Goal: Task Accomplishment & Management: Use online tool/utility

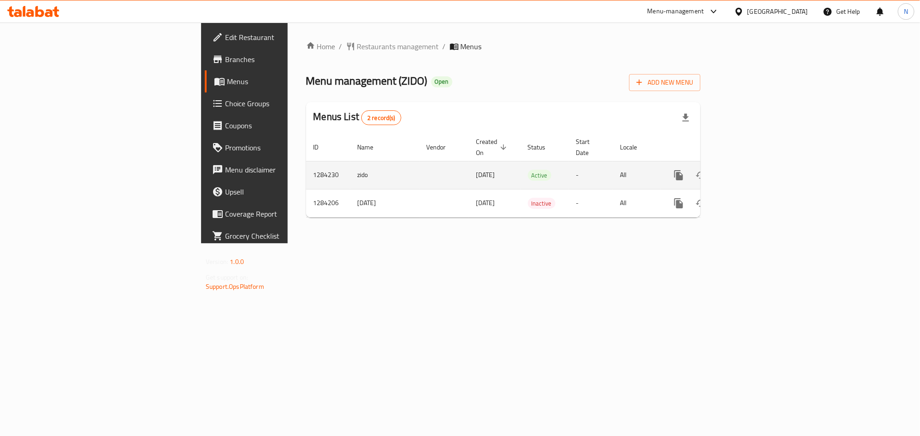
click at [756, 164] on link "enhanced table" at bounding box center [745, 175] width 22 height 22
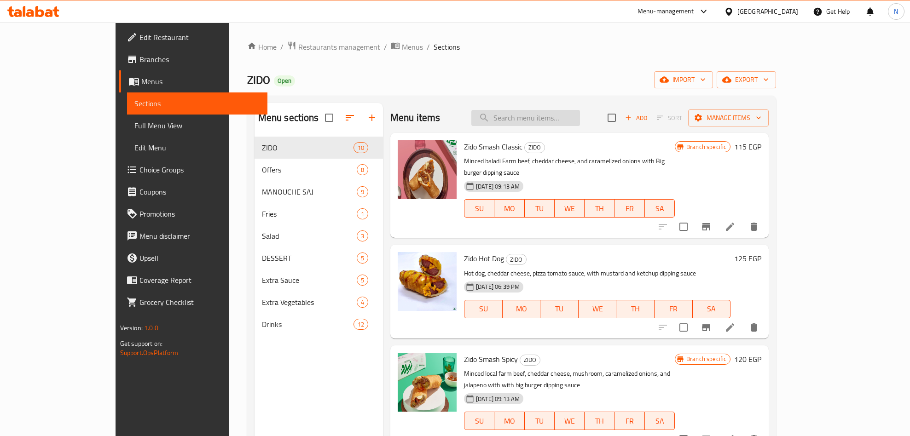
click at [580, 113] on input "search" at bounding box center [525, 118] width 109 height 16
paste input "عرض [PERSON_NAME] بيكون"
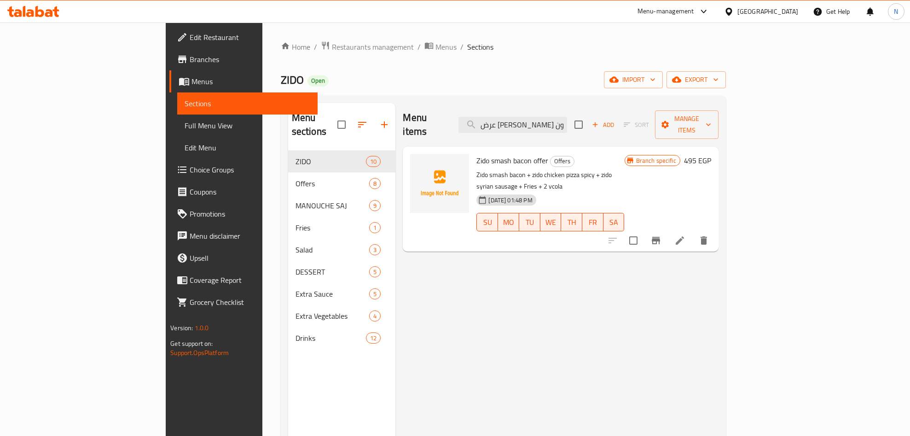
type input "عرض [PERSON_NAME] بيكون"
click at [563, 169] on p "Zido smash bacon + zido chicken pizza spicy + zido syrian sausage + Fries + 2 v…" at bounding box center [550, 180] width 148 height 23
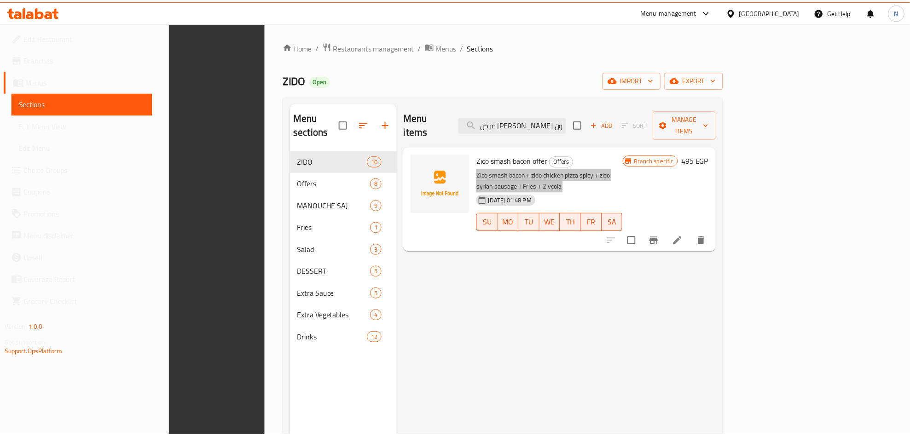
scroll to position [129, 0]
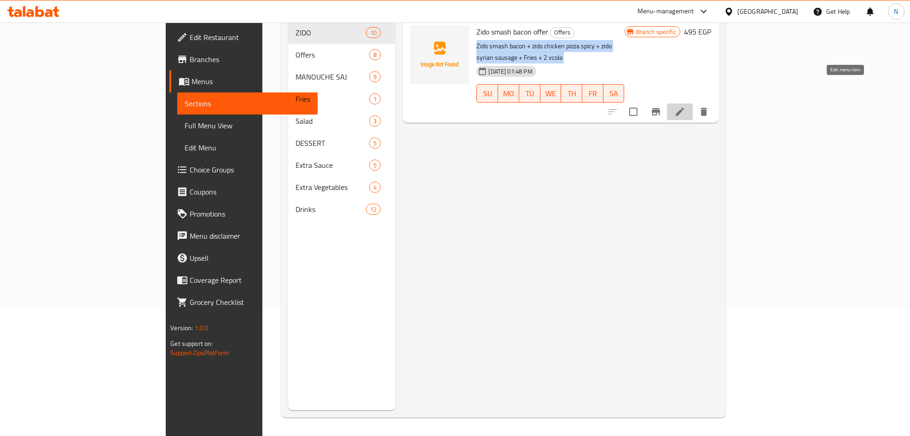
click at [685, 106] on icon at bounding box center [679, 111] width 11 height 11
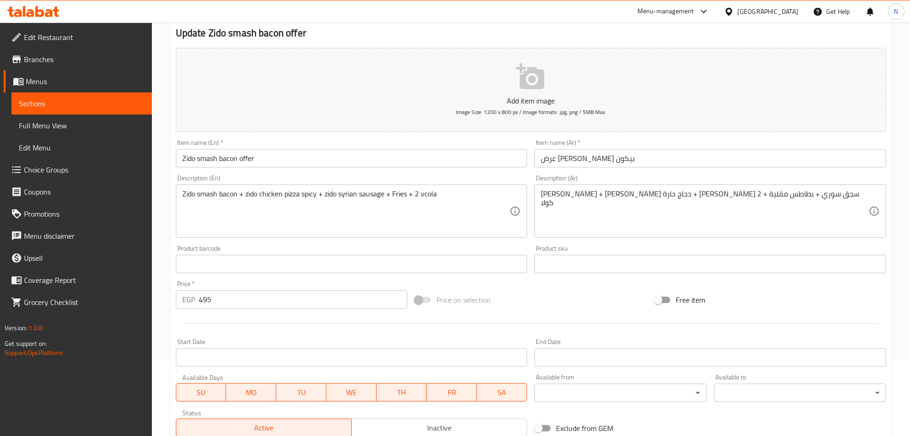
scroll to position [75, 0]
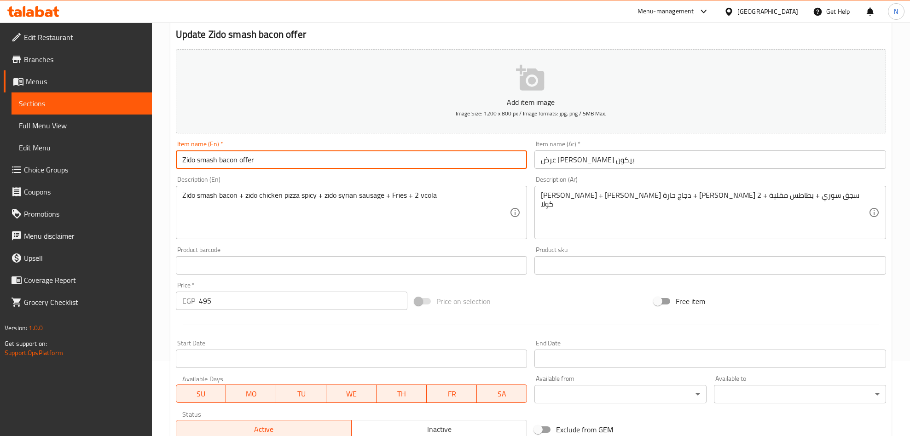
drag, startPoint x: 198, startPoint y: 163, endPoint x: 236, endPoint y: 166, distance: 38.3
click at [236, 166] on input "Zido smash bacon offer" at bounding box center [352, 160] width 352 height 18
click at [321, 156] on input "Zido smash bacon offer" at bounding box center [352, 160] width 352 height 18
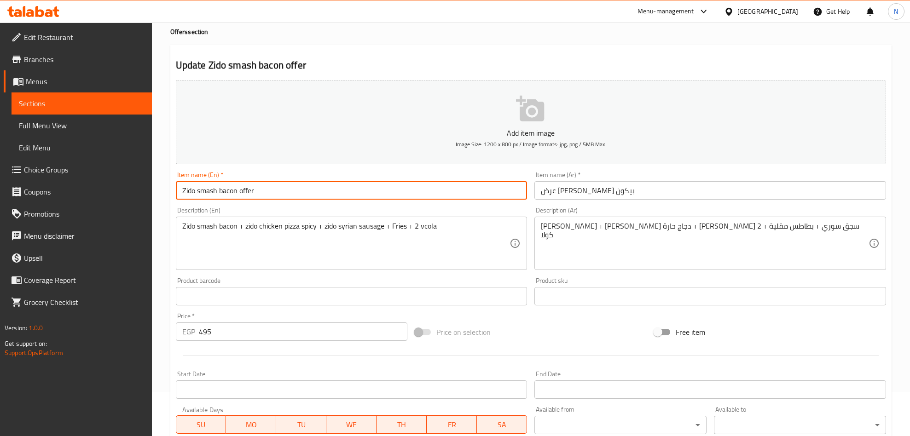
scroll to position [0, 0]
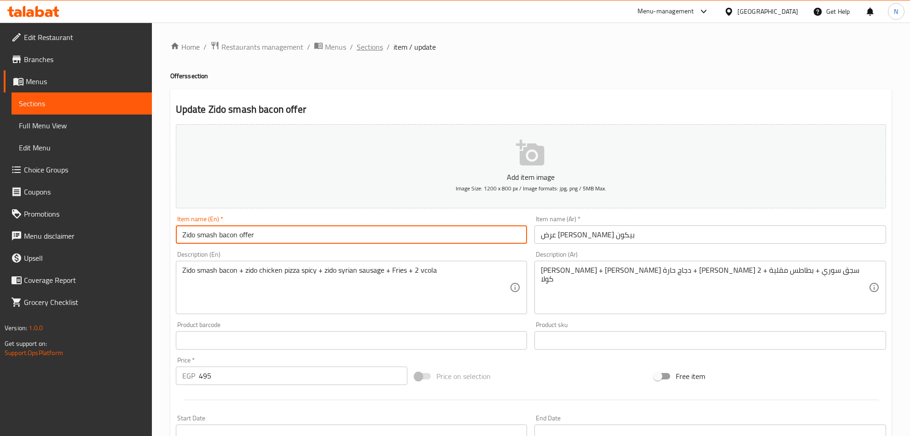
click at [366, 41] on span "Sections" at bounding box center [370, 46] width 26 height 11
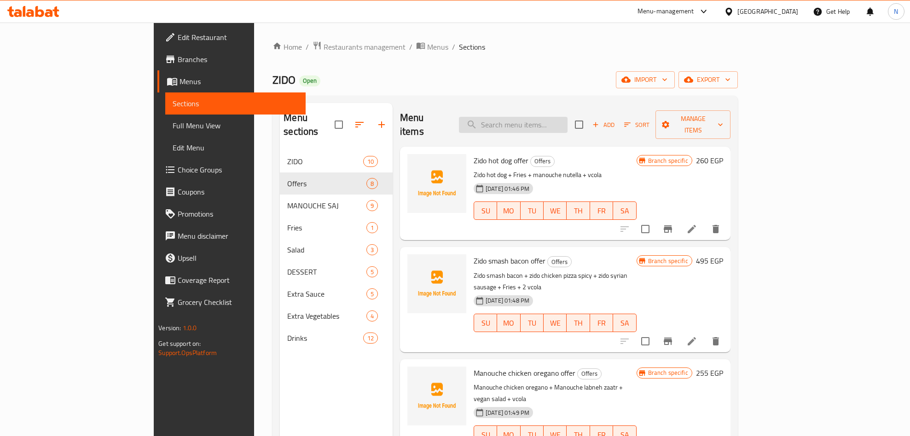
click at [555, 122] on input "search" at bounding box center [513, 125] width 109 height 16
paste input "Zido smash bacon offer"
type input "Zido smash bacon offer"
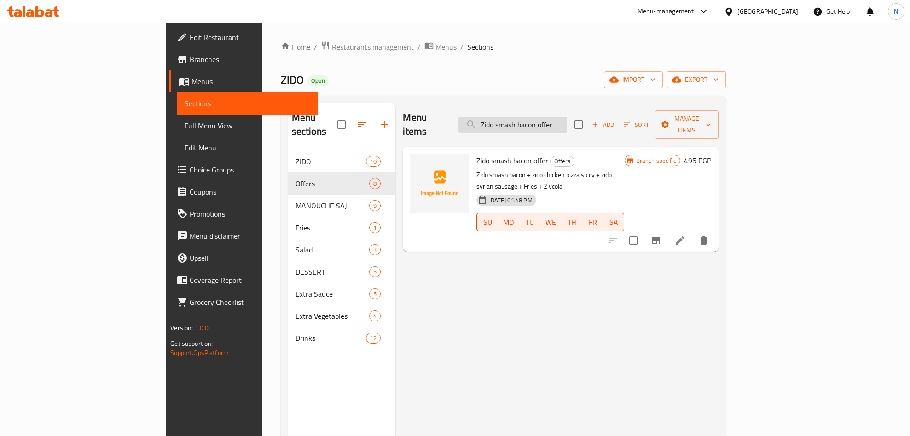
click at [567, 119] on input "Zido smash bacon offer" at bounding box center [512, 125] width 109 height 16
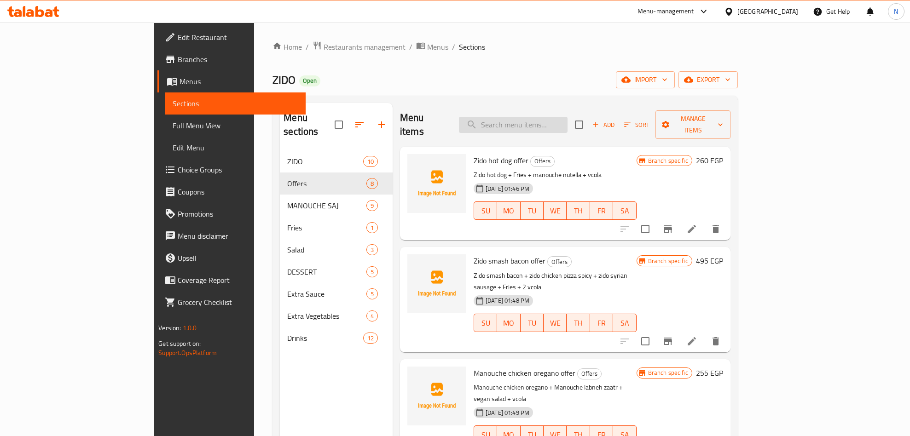
click at [548, 124] on input "search" at bounding box center [513, 125] width 109 height 16
paste input "Zido smash bacon offer"
type input "Zido smash bacon offer"
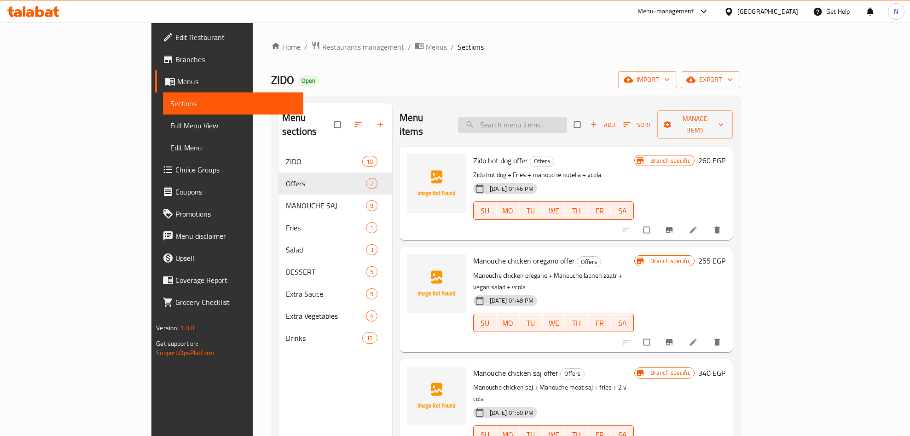
click at [567, 122] on input "search" at bounding box center [512, 125] width 109 height 16
paste input "Zido smash bacon offer"
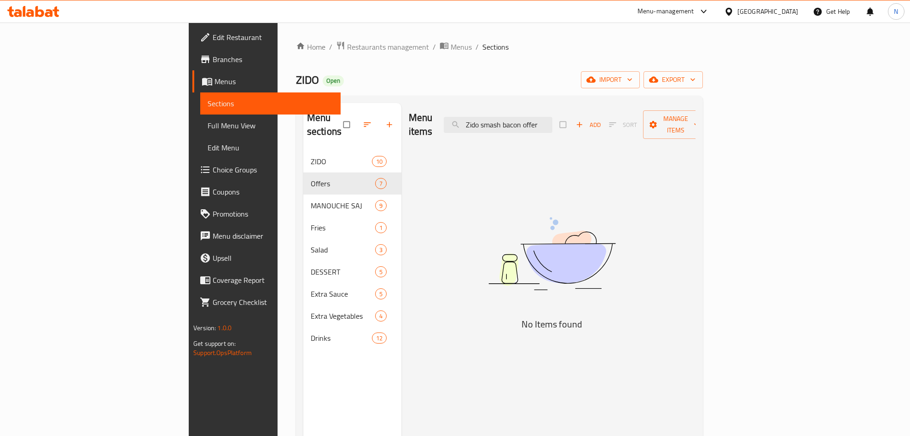
type input "Zido smash bacon offer"
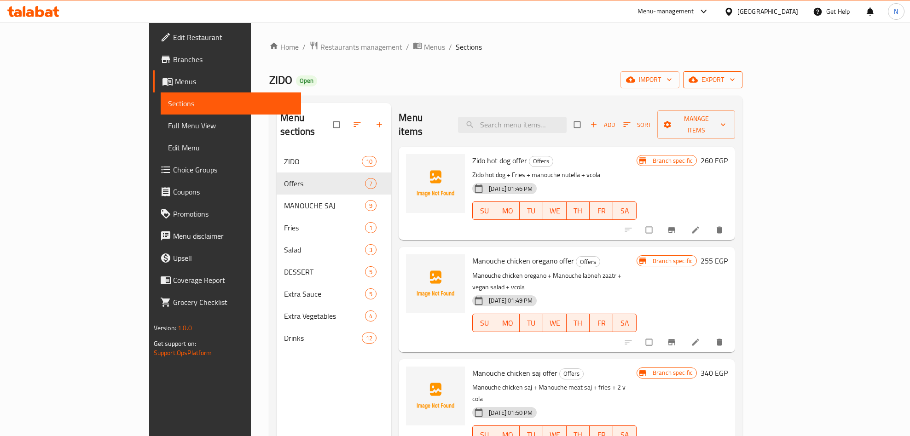
click at [735, 84] on span "export" at bounding box center [712, 80] width 45 height 12
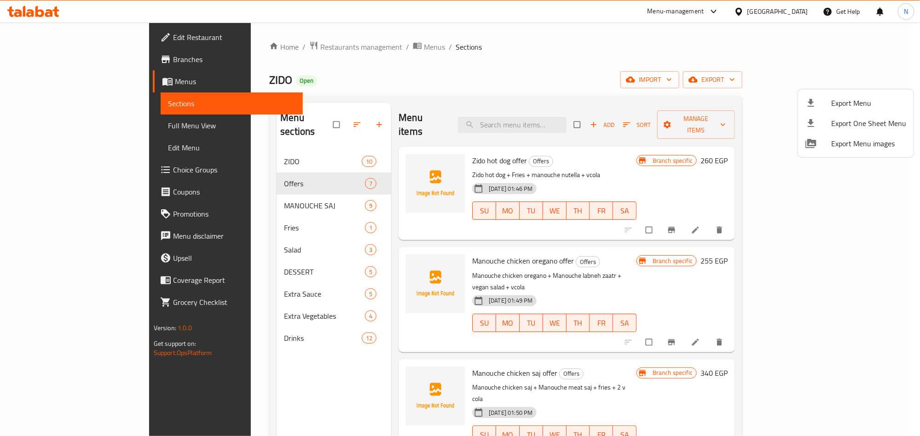
click at [840, 102] on span "Export Menu" at bounding box center [868, 103] width 75 height 11
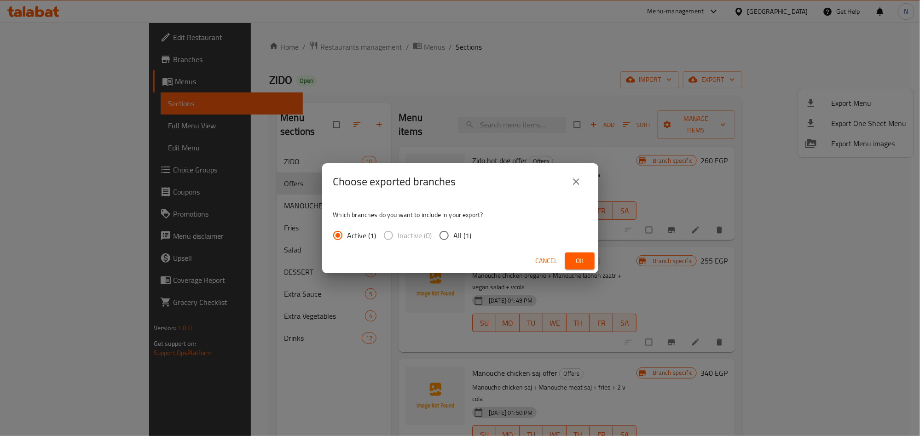
click at [460, 232] on span "All (1)" at bounding box center [463, 235] width 18 height 11
click at [454, 232] on input "All (1)" at bounding box center [443, 235] width 19 height 19
radio input "true"
click at [596, 262] on div "Cancel Ok" at bounding box center [460, 261] width 276 height 24
click at [585, 261] on span "Ok" at bounding box center [580, 261] width 15 height 12
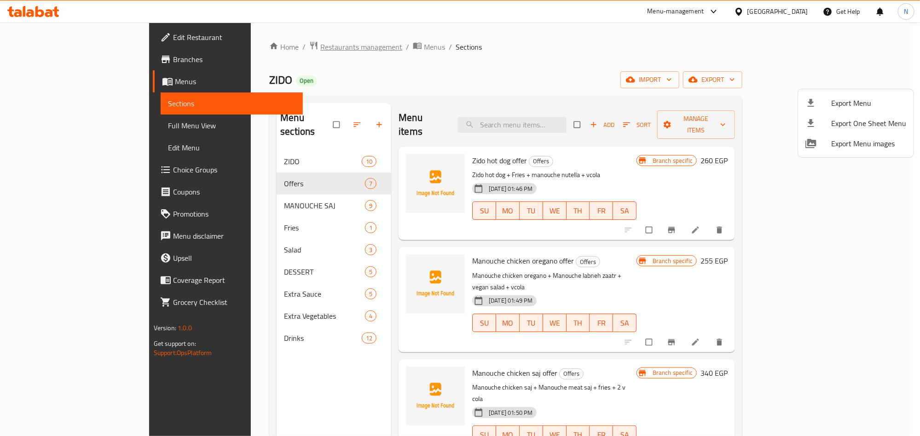
click at [257, 52] on div at bounding box center [460, 218] width 920 height 436
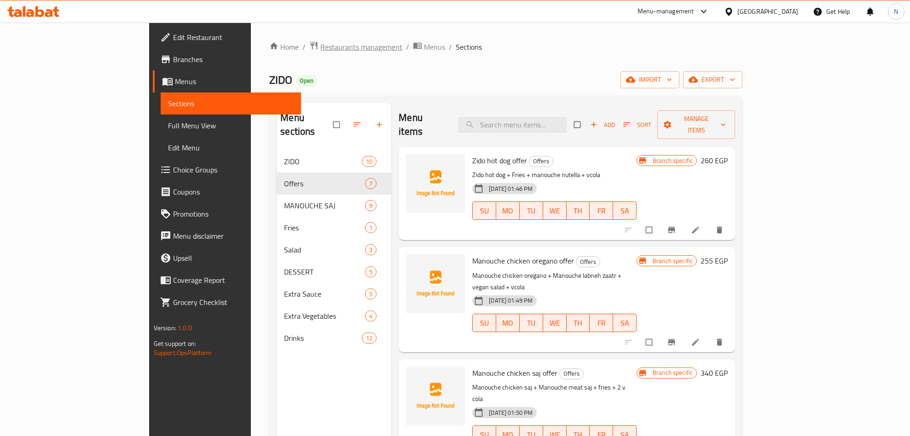
click at [320, 45] on span "Restaurants management" at bounding box center [361, 46] width 82 height 11
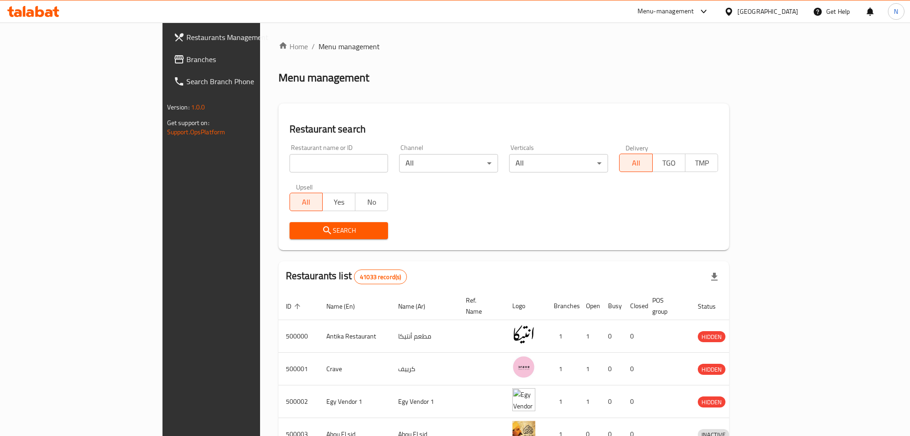
click at [300, 172] on input "search" at bounding box center [338, 163] width 99 height 18
paste input "625875"
type input "625875"
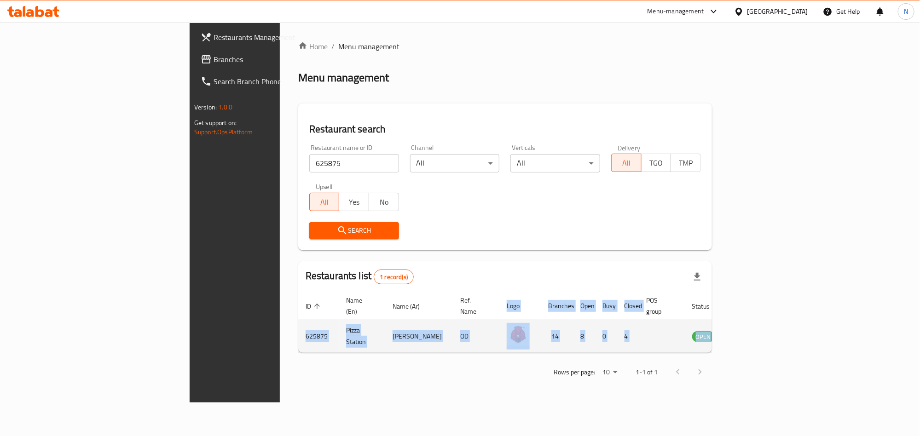
click at [765, 322] on tr "625875 Pizza Station بيتزا ستيشن OD 14 8 0 4 OPEN" at bounding box center [531, 336] width 467 height 33
click at [765, 325] on td "enhanced table" at bounding box center [749, 336] width 32 height 33
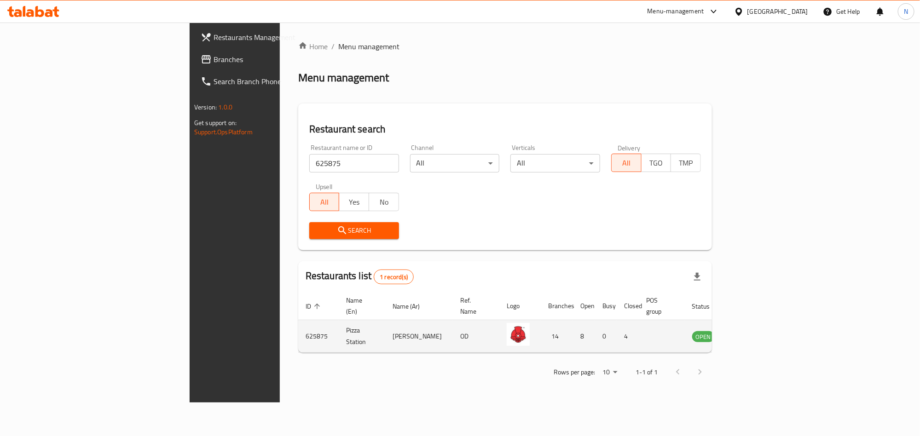
click at [752, 331] on icon "enhanced table" at bounding box center [746, 336] width 11 height 11
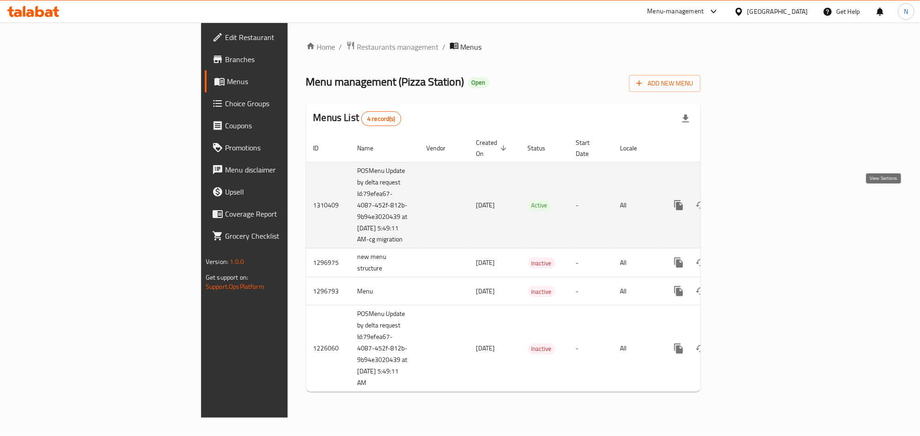
click at [751, 200] on icon "enhanced table" at bounding box center [745, 205] width 11 height 11
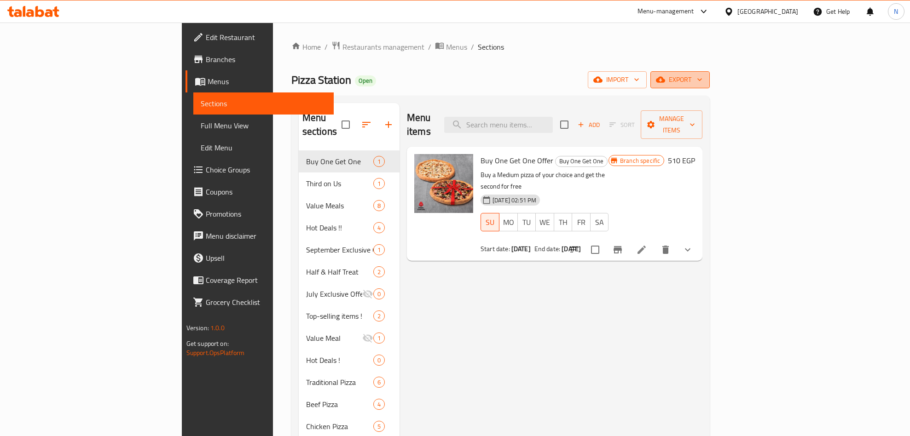
click at [704, 83] on icon "button" at bounding box center [699, 79] width 9 height 9
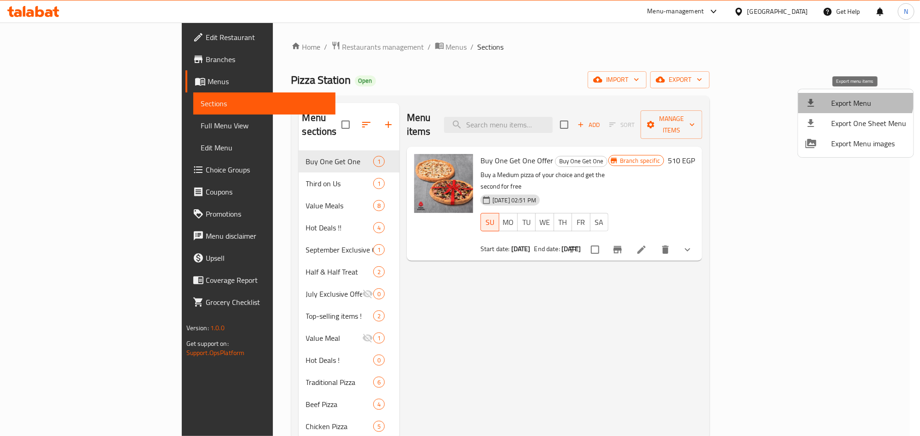
click at [854, 98] on span "Export Menu" at bounding box center [868, 103] width 75 height 11
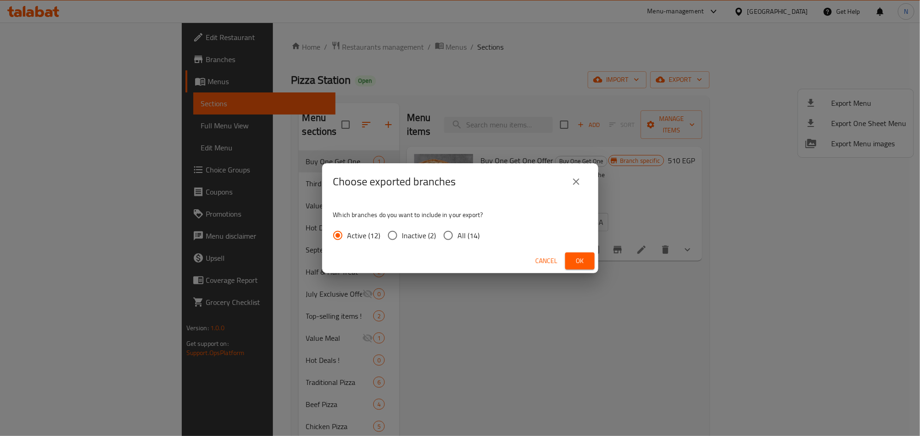
click at [446, 232] on input "All (14)" at bounding box center [448, 235] width 19 height 19
radio input "true"
click at [573, 258] on span "Ok" at bounding box center [580, 261] width 15 height 12
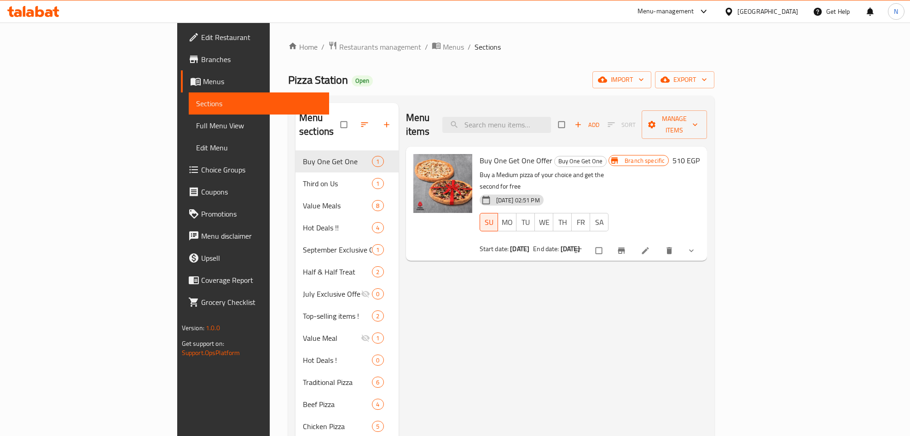
click at [201, 61] on span "Branches" at bounding box center [261, 59] width 121 height 11
click at [694, 11] on div "Menu-management" at bounding box center [665, 11] width 57 height 11
click at [667, 58] on div "Agent Campaigns Center" at bounding box center [658, 62] width 69 height 10
